Goal: Task Accomplishment & Management: Manage account settings

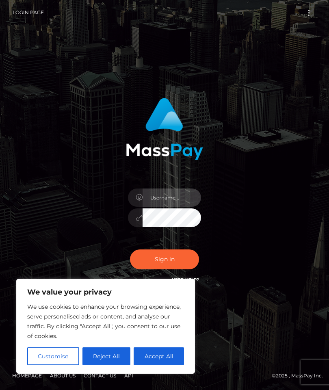
click at [150, 199] on input "text" at bounding box center [172, 198] width 59 height 18
type input "[EMAIL_ADDRESS][DOMAIN_NAME]"
click at [159, 358] on button "Accept All" at bounding box center [159, 356] width 50 height 18
checkbox input "true"
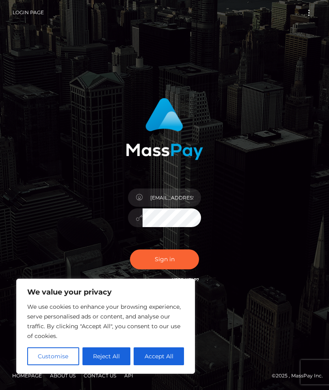
checkbox input "true"
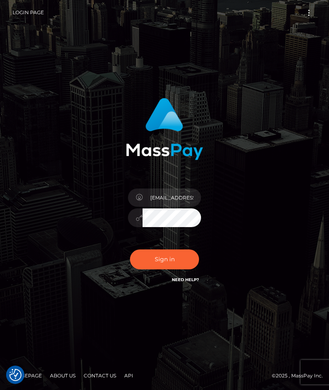
click at [181, 277] on link "Need Help?" at bounding box center [185, 279] width 27 height 5
click at [191, 195] on input "patsygw@gmail.com" at bounding box center [172, 198] width 59 height 18
click at [196, 200] on input "patsygw@gmail.com" at bounding box center [172, 198] width 59 height 18
click at [48, 179] on div "patsygw@gmail.com Sign in" at bounding box center [164, 195] width 293 height 207
click at [176, 280] on link "Need Help?" at bounding box center [185, 279] width 27 height 5
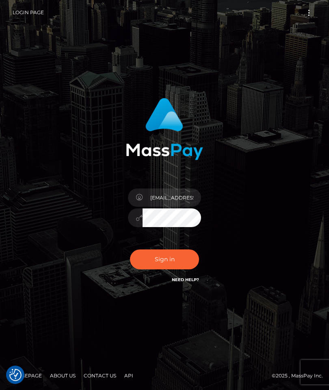
click at [189, 279] on link "Need Help?" at bounding box center [185, 279] width 27 height 5
click at [32, 15] on link "Login Page" at bounding box center [28, 12] width 31 height 17
